Goal: Transaction & Acquisition: Purchase product/service

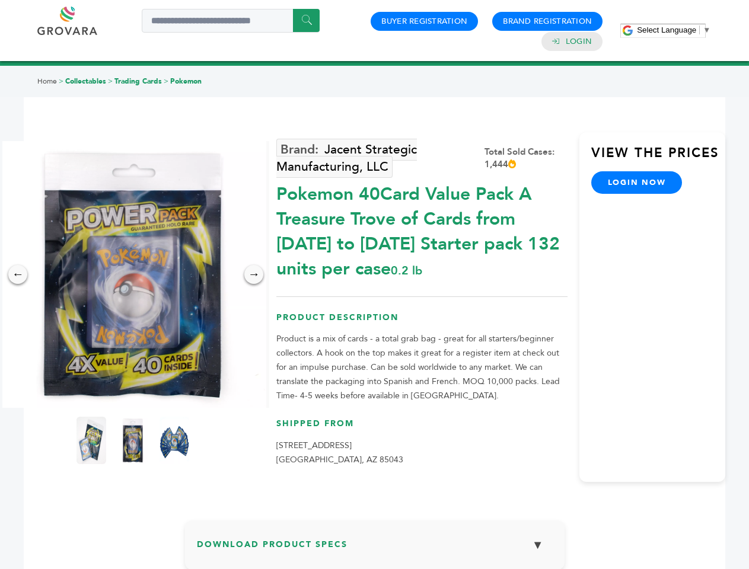
click at [674, 30] on span "Select Language" at bounding box center [666, 30] width 59 height 9
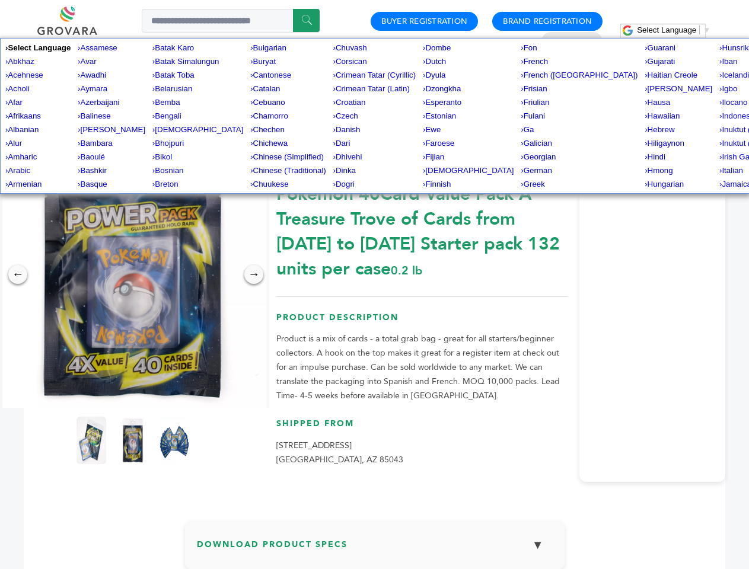
click at [133, 275] on img at bounding box center [132, 274] width 267 height 267
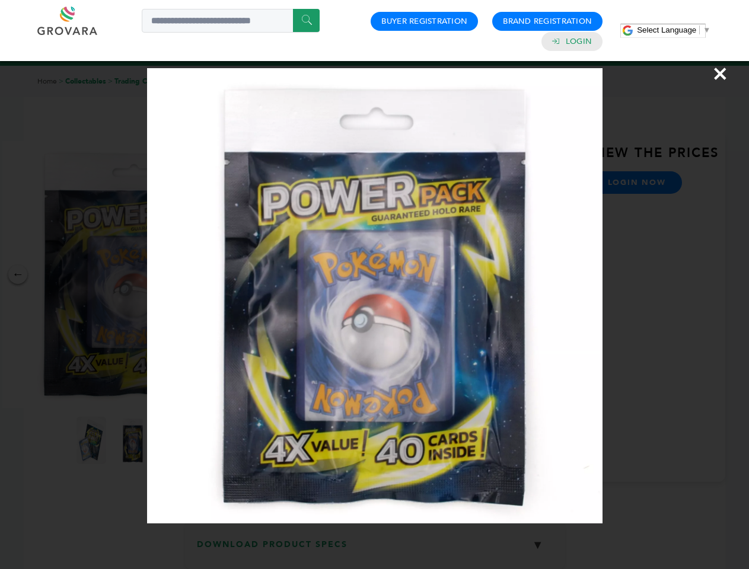
click at [18, 275] on div "×" at bounding box center [374, 284] width 749 height 569
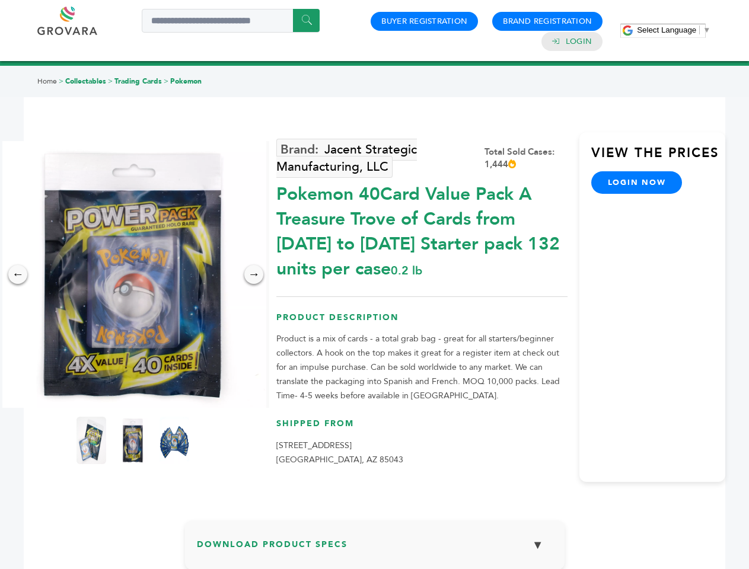
click at [254, 275] on div "→" at bounding box center [253, 274] width 19 height 19
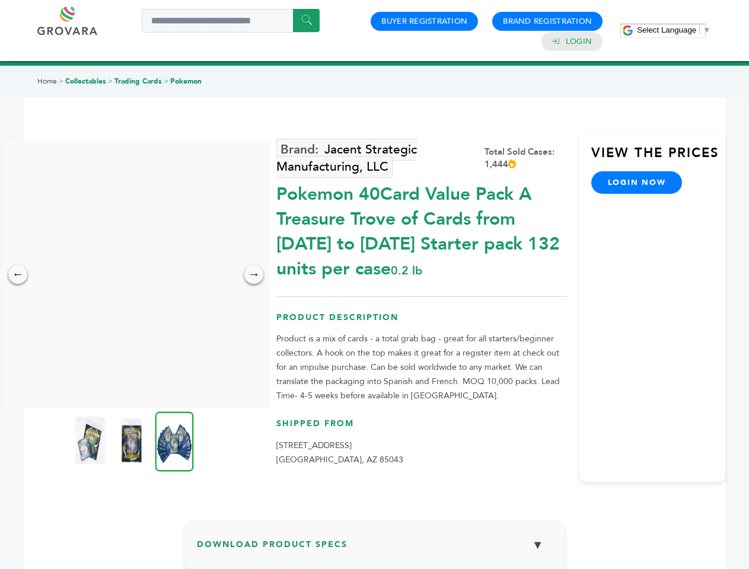
click at [91, 441] on img at bounding box center [90, 440] width 30 height 47
click at [0, 0] on div "×" at bounding box center [0, 0] width 0 height 0
click at [174, 441] on img at bounding box center [174, 442] width 39 height 60
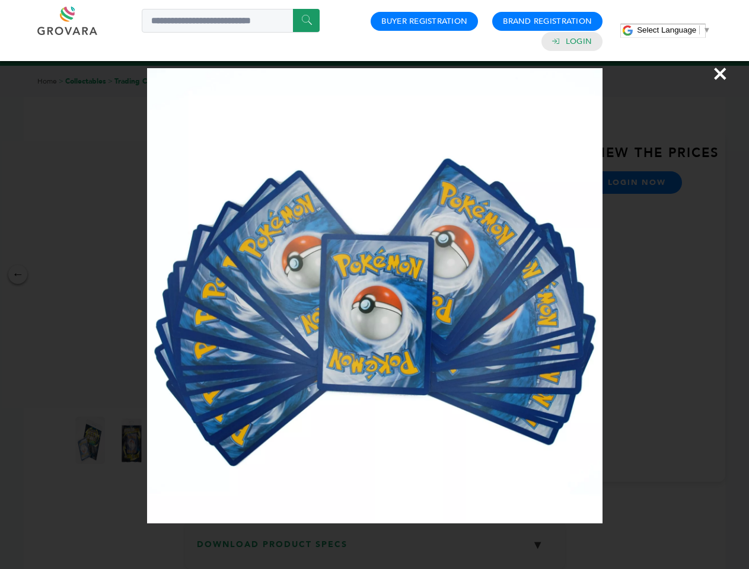
click at [375, 550] on div "×" at bounding box center [374, 284] width 749 height 569
